Goal: Task Accomplishment & Management: Manage account settings

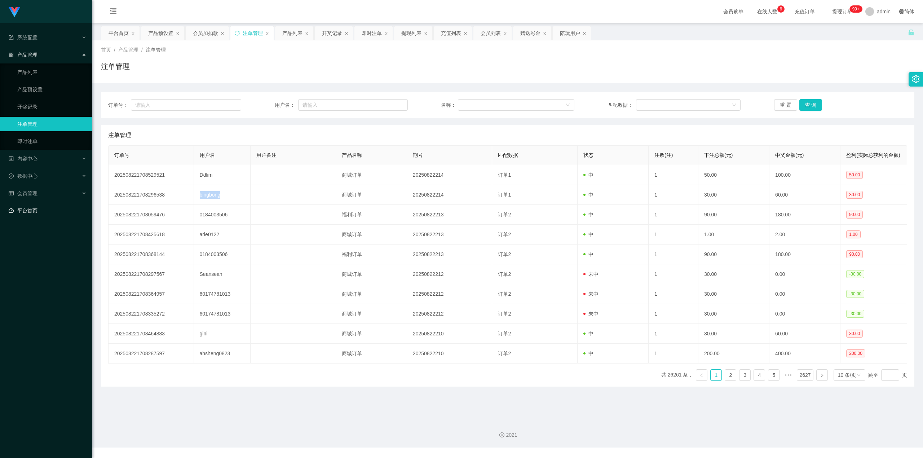
click at [26, 203] on link "平台首页" at bounding box center [48, 210] width 78 height 14
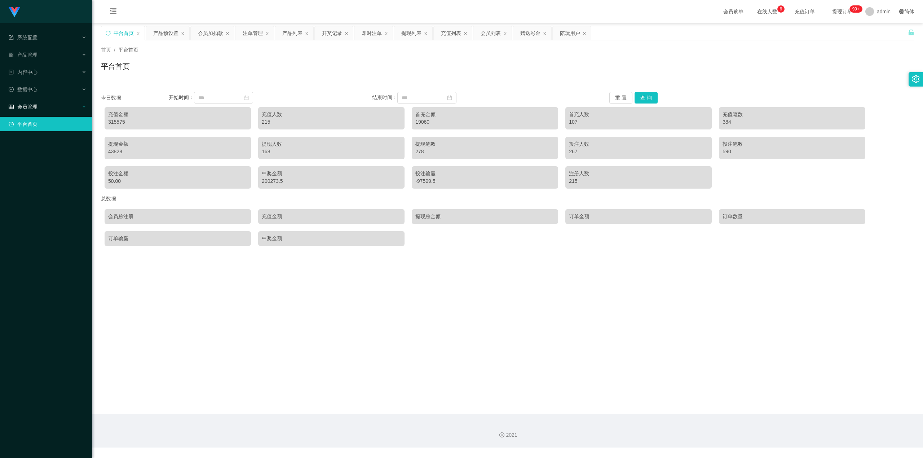
click at [30, 193] on div "Jingdong工作台代理端 系统配置 产品管理 产品列表 产品预设置 开奖记录 注单管理 即时注单 内容中心 数据中心 会员管理 平台首页" at bounding box center [46, 229] width 92 height 458
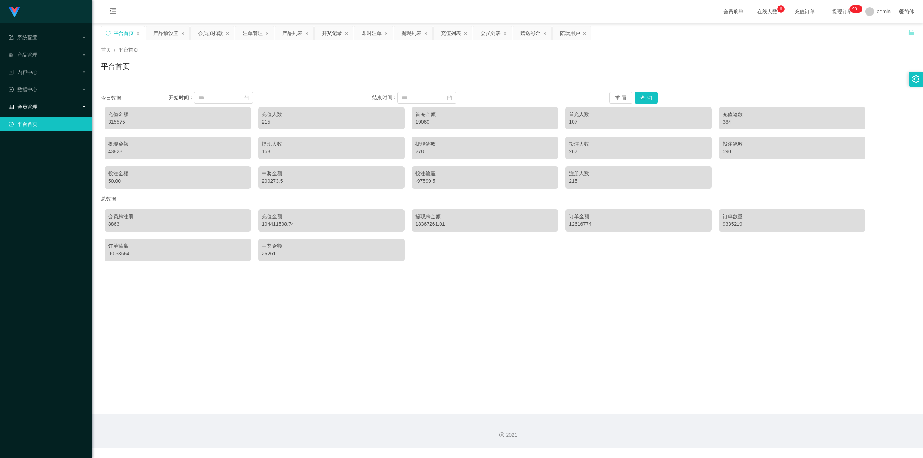
click at [22, 104] on span "会员管理" at bounding box center [23, 107] width 29 height 6
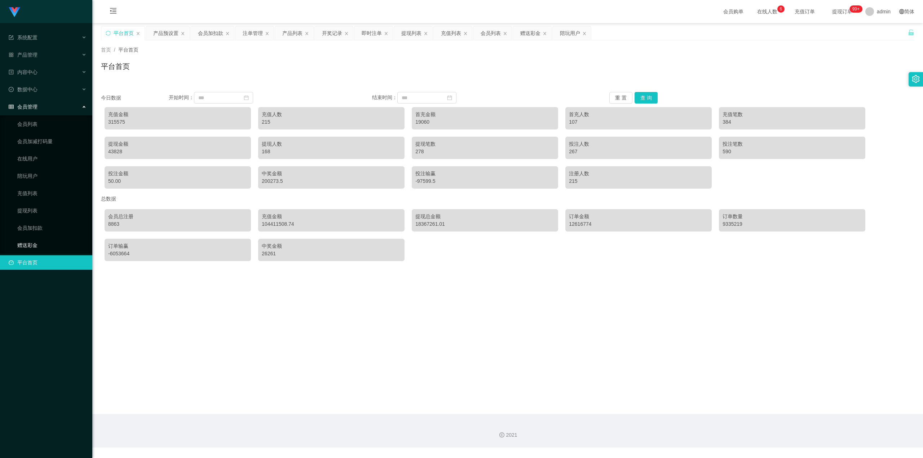
click at [31, 238] on link "赠送彩金" at bounding box center [51, 245] width 69 height 14
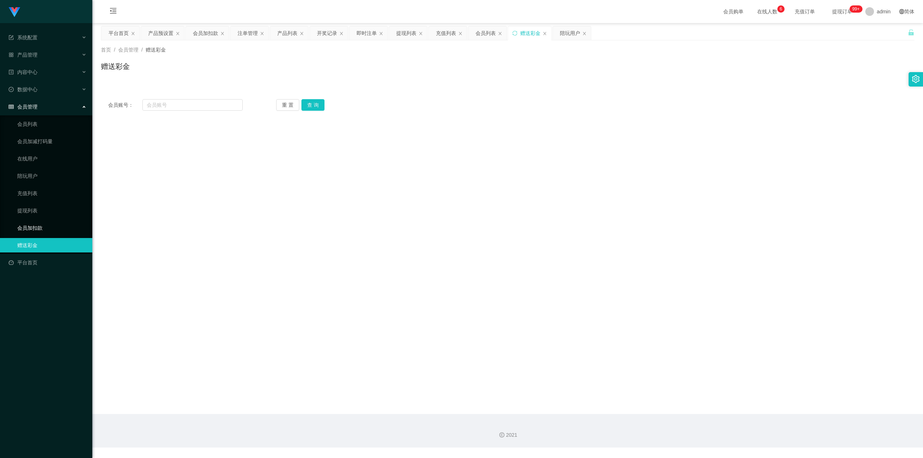
click at [38, 227] on link "会员加扣款" at bounding box center [51, 228] width 69 height 14
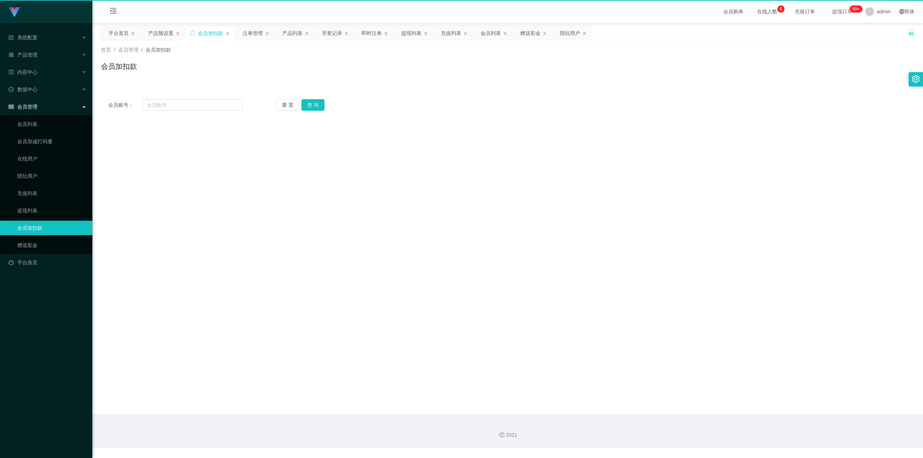
click at [38, 227] on link "会员加扣款" at bounding box center [51, 228] width 69 height 14
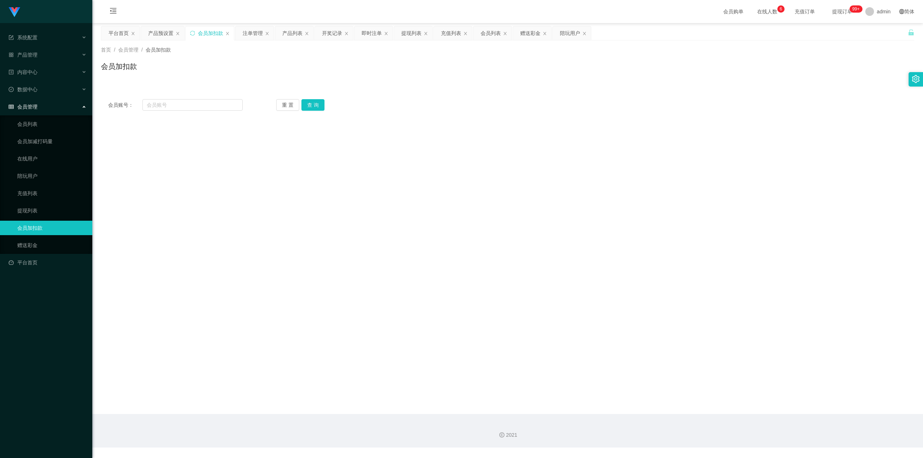
click at [211, 98] on div "会员账号： 重 置 查 询 会员账号 会员姓名 账号余额 操作类型 人工加款 人工扣款 金额 确 定" at bounding box center [508, 105] width 814 height 26
click at [211, 106] on input "text" at bounding box center [192, 105] width 100 height 12
paste input "bingbong"
type input "bingbong"
click at [307, 106] on button "查 询" at bounding box center [313, 105] width 23 height 12
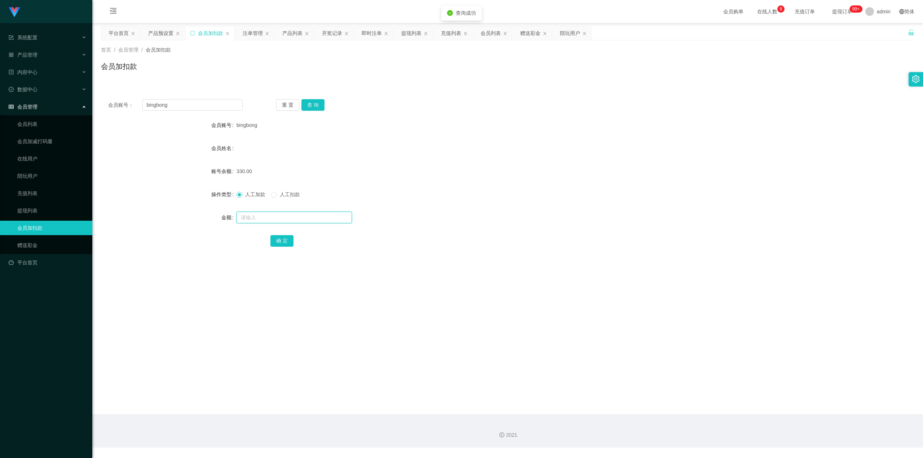
click at [255, 214] on input "text" at bounding box center [294, 218] width 115 height 12
type input "60"
click at [277, 236] on button "确 定" at bounding box center [282, 241] width 23 height 12
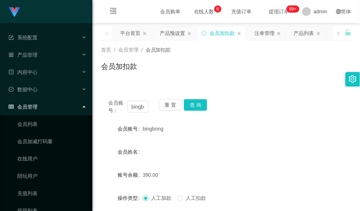
drag, startPoint x: 328, startPoint y: 62, endPoint x: 322, endPoint y: 52, distance: 11.8
click at [328, 62] on div "会员加扣款" at bounding box center [226, 69] width 250 height 17
